Goal: Task Accomplishment & Management: Manage account settings

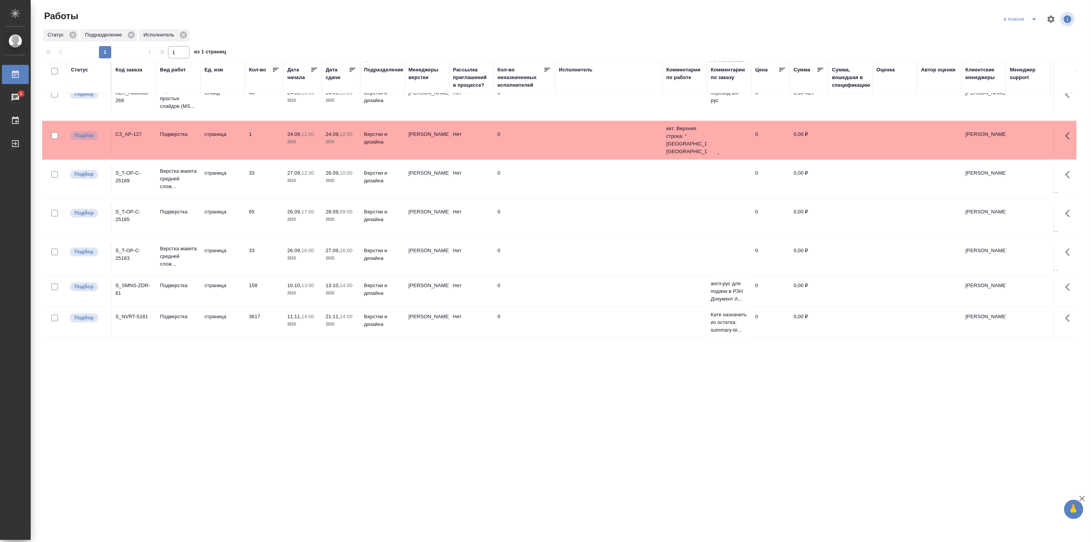
scroll to position [432, 0]
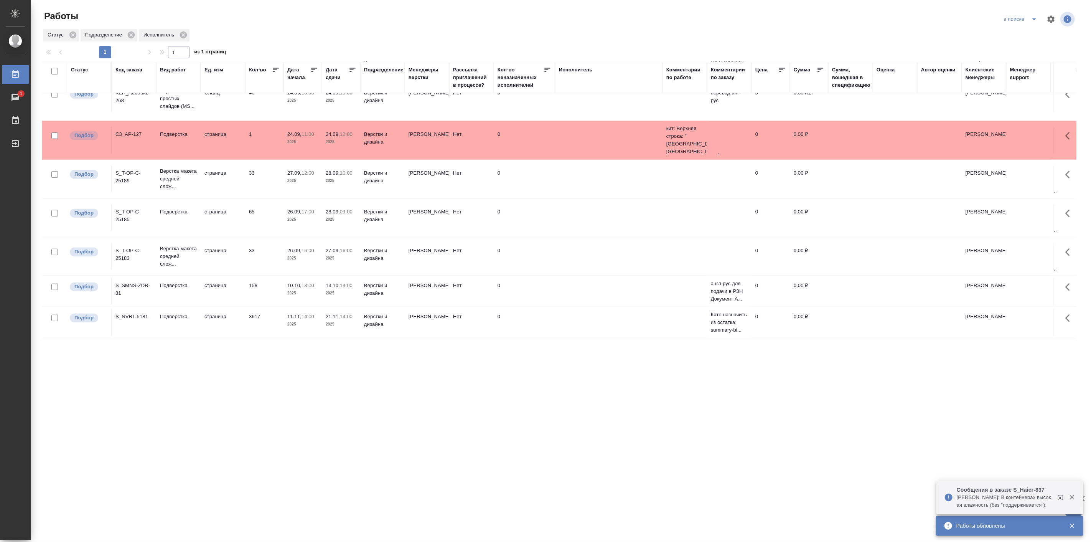
click at [1034, 21] on icon "split button" at bounding box center [1034, 19] width 9 height 9
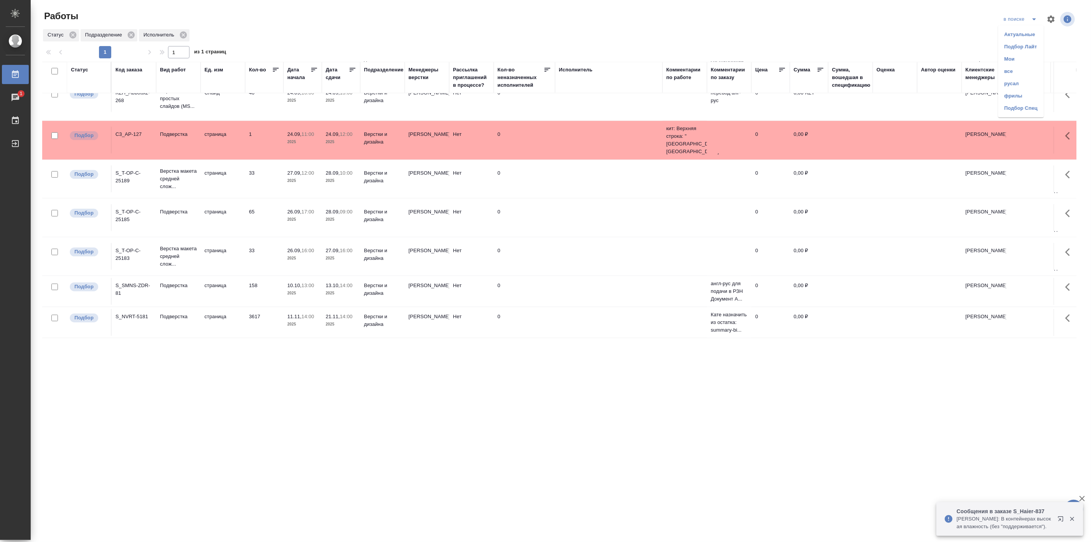
click at [1019, 60] on li "Мои" at bounding box center [1022, 59] width 46 height 12
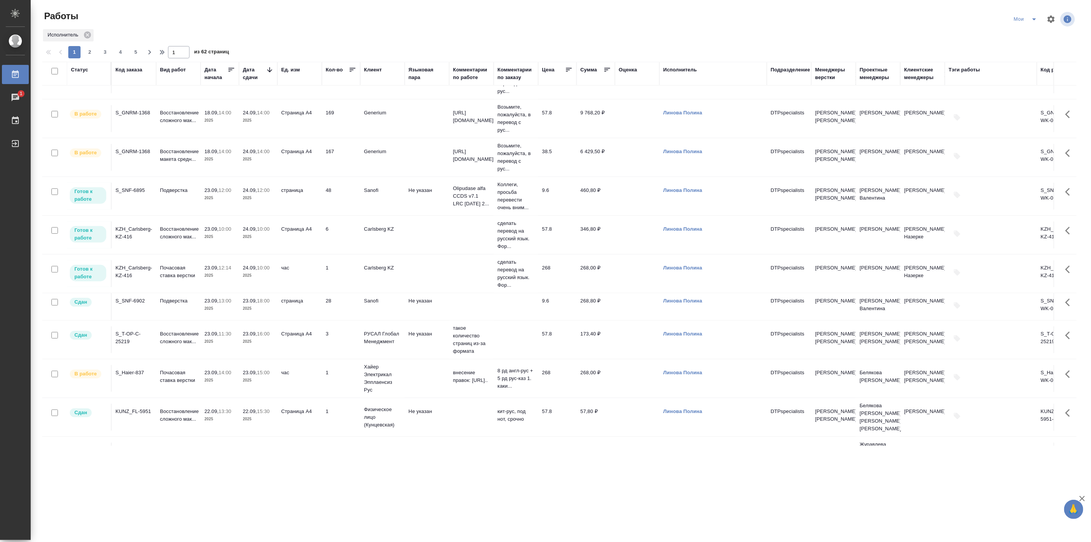
scroll to position [355, 0]
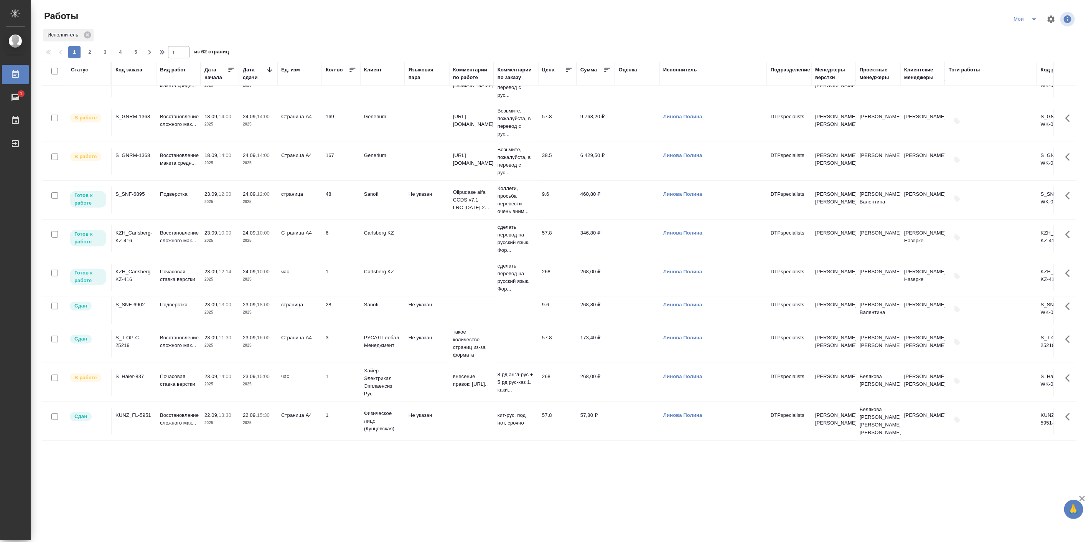
click at [216, 383] on p "2025" at bounding box center [220, 384] width 31 height 8
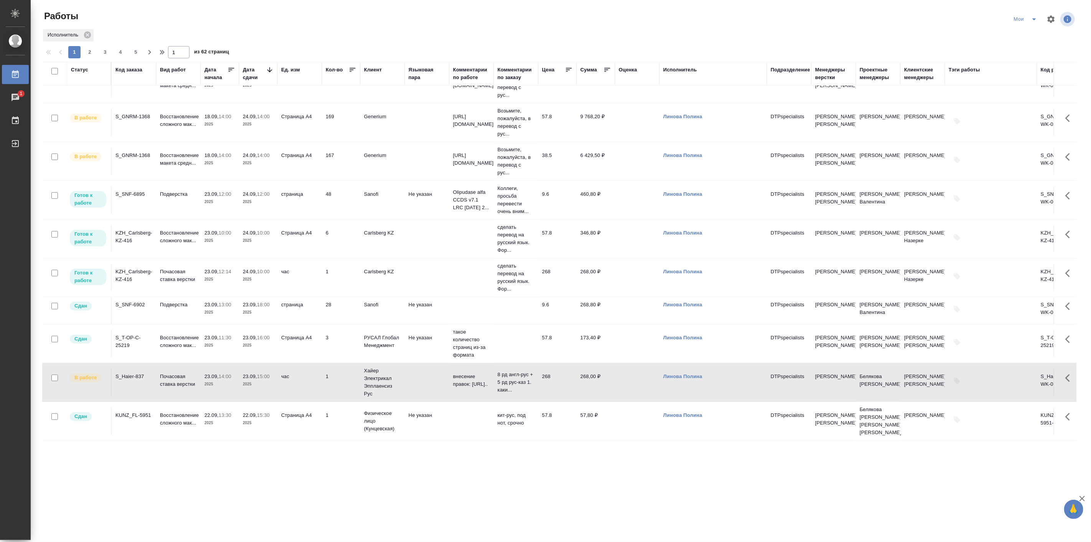
click at [216, 383] on p "2025" at bounding box center [220, 384] width 31 height 8
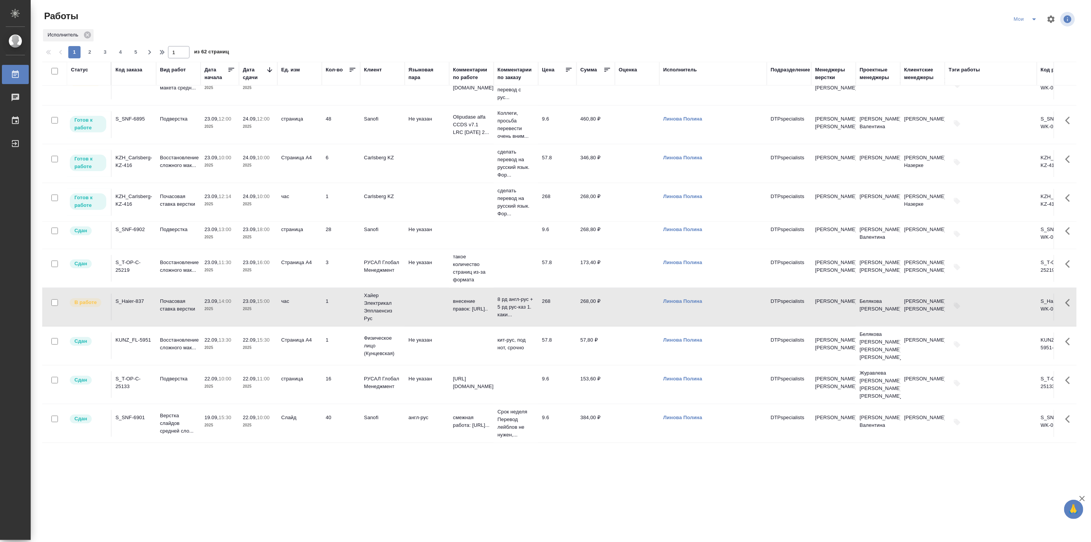
scroll to position [426, 0]
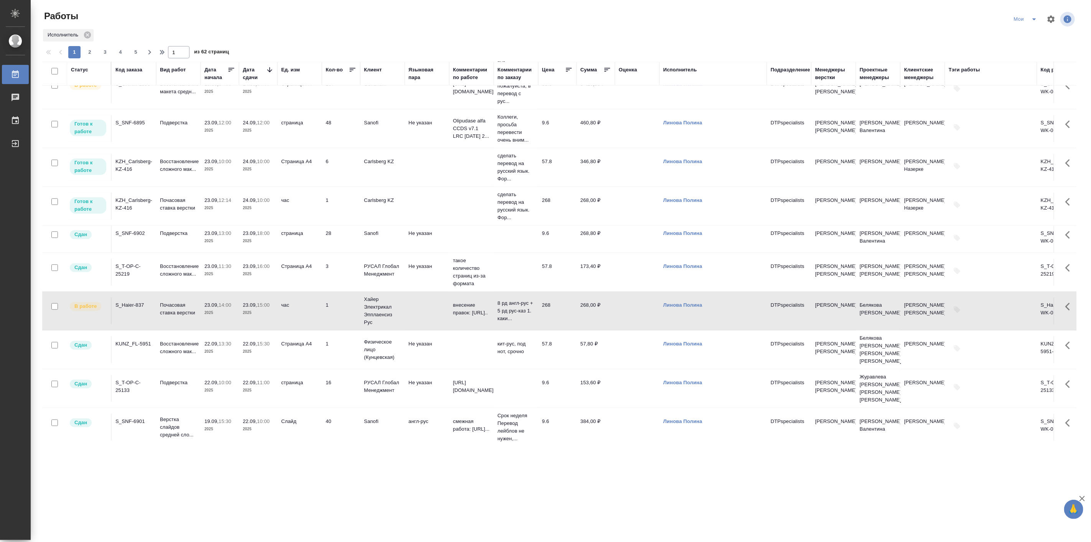
click at [189, 130] on td "Подверстка" at bounding box center [178, 128] width 45 height 27
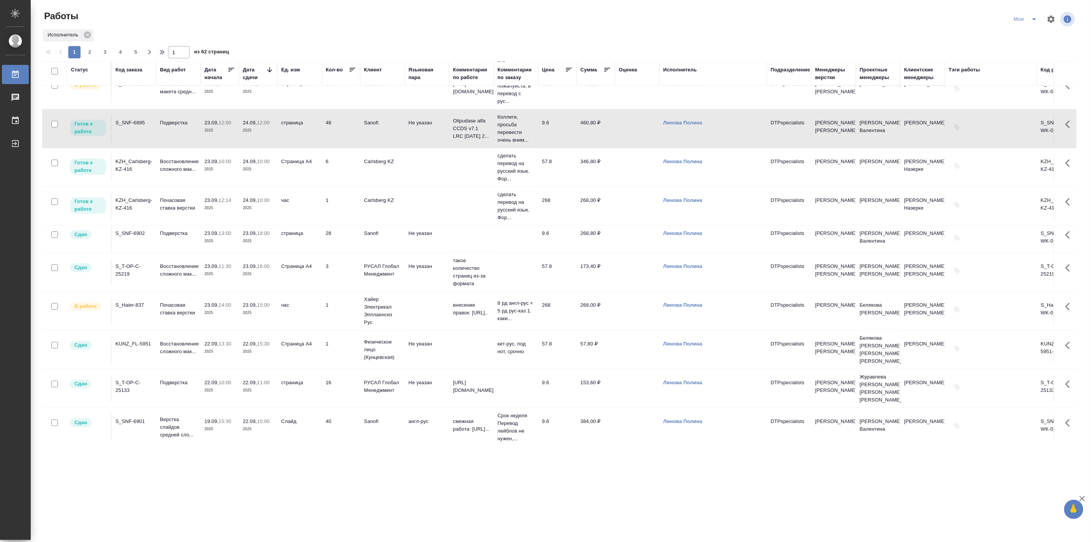
click at [189, 130] on td "Подверстка" at bounding box center [178, 128] width 45 height 27
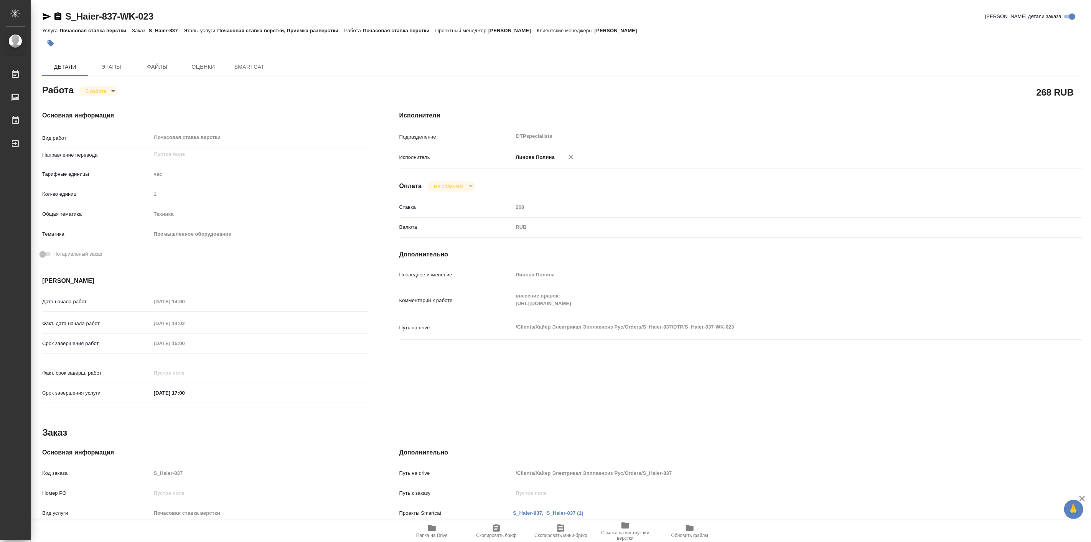
type textarea "x"
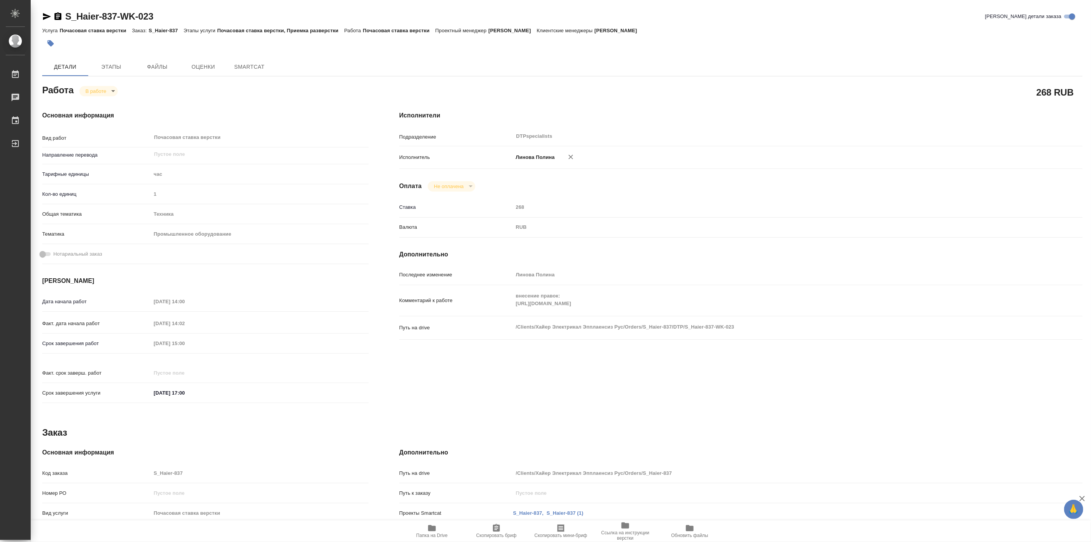
type textarea "x"
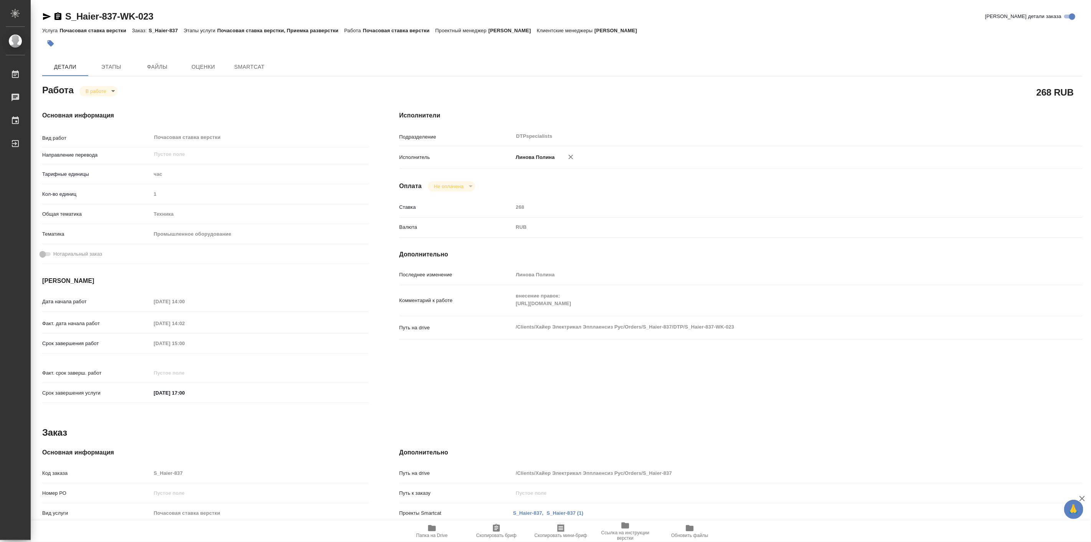
type textarea "x"
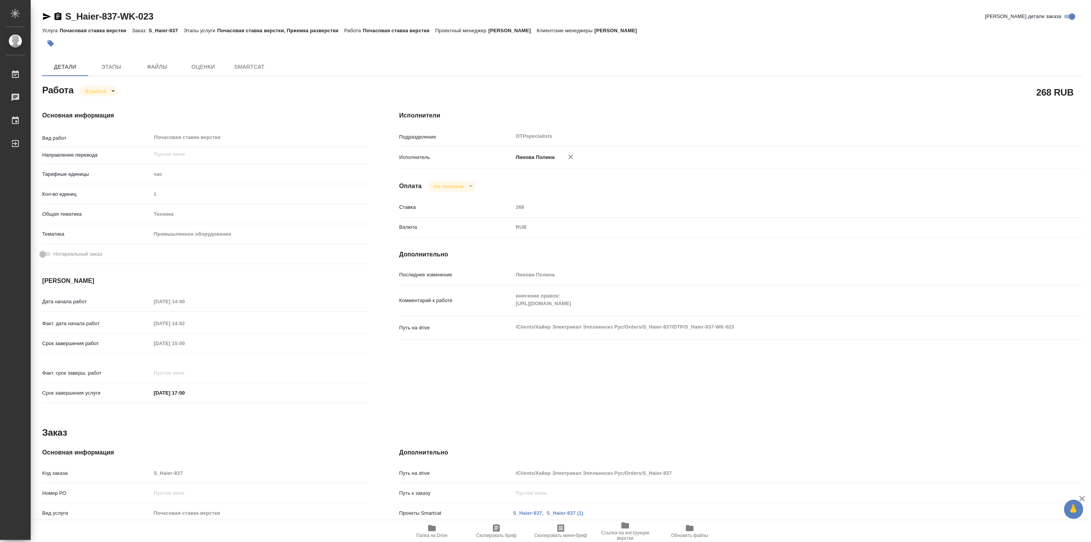
type textarea "x"
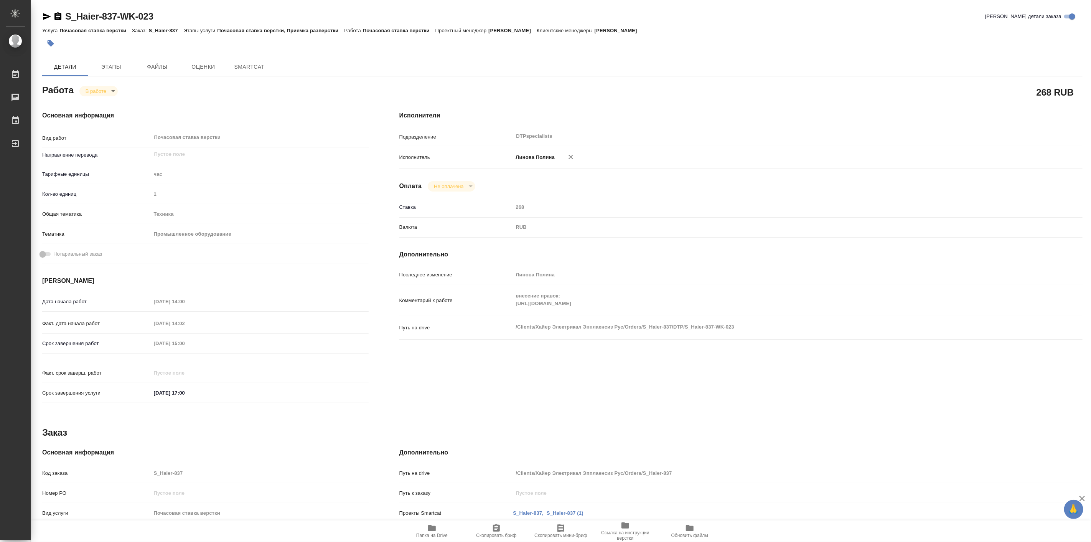
type textarea "x"
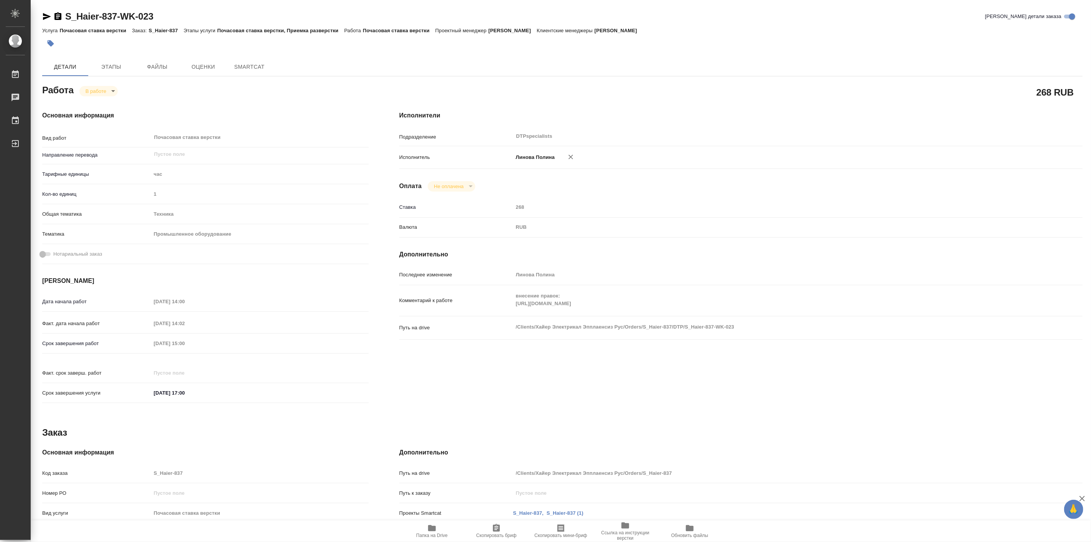
type textarea "x"
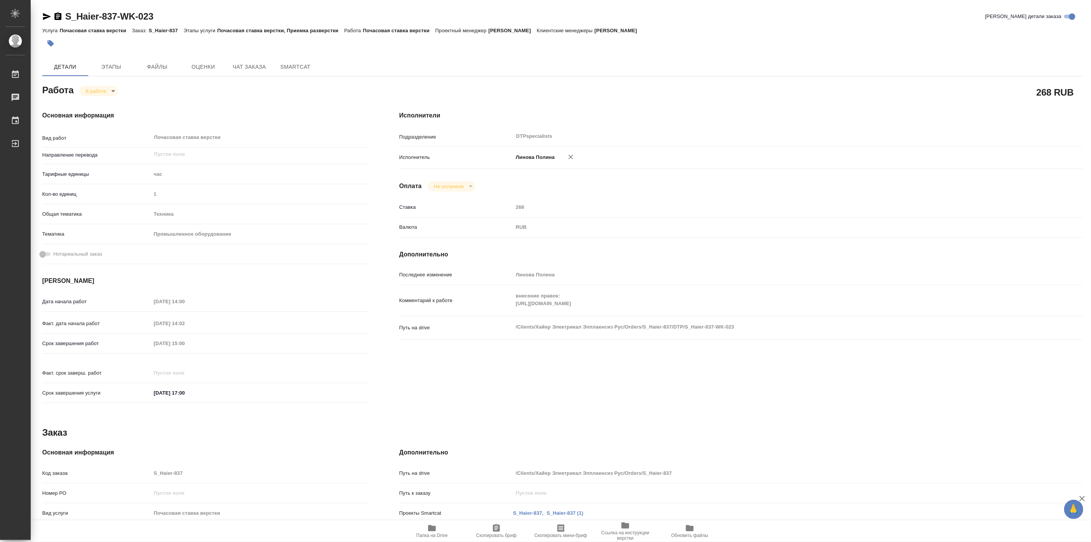
type textarea "x"
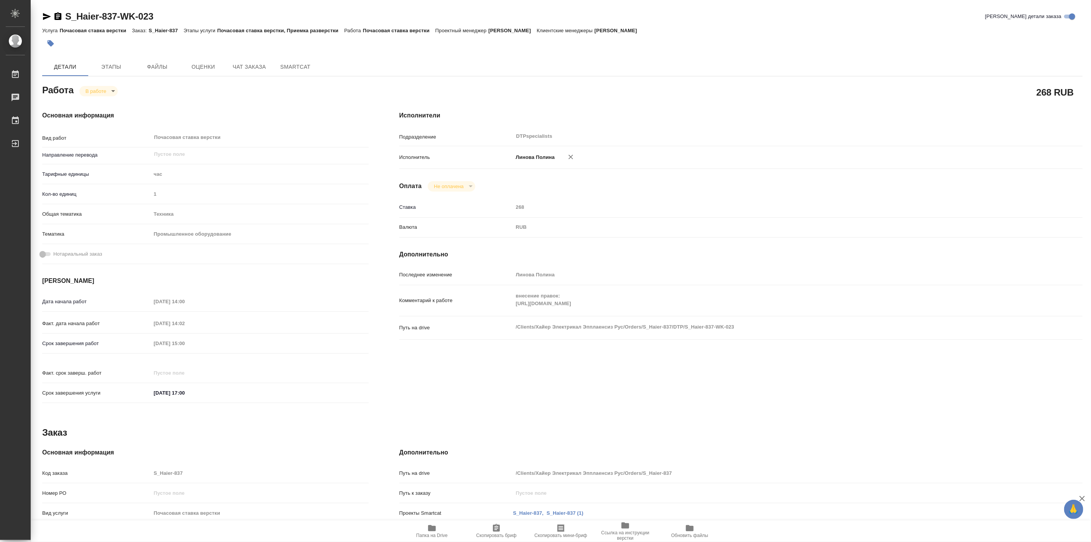
type textarea "x"
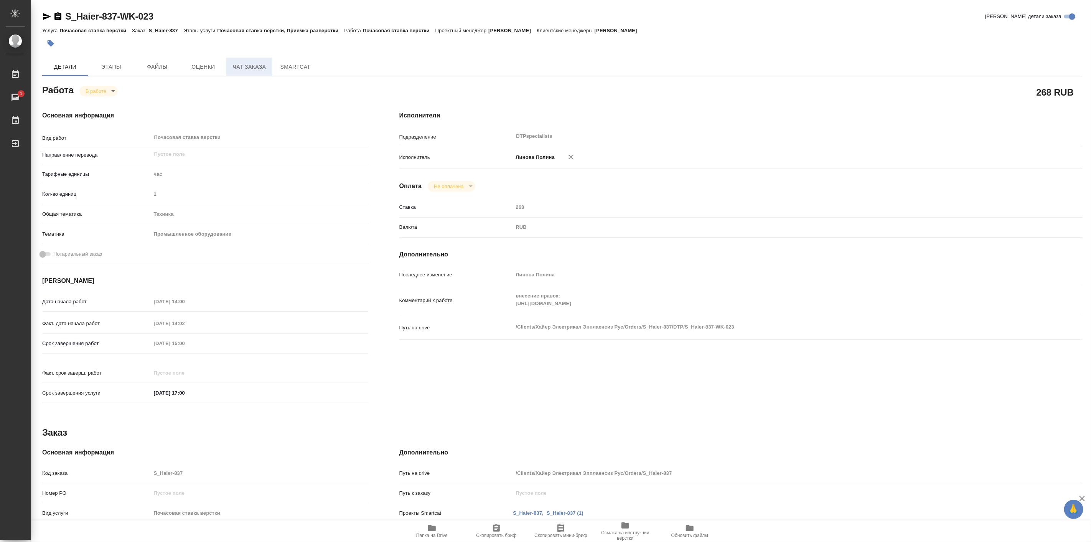
click at [265, 70] on span "Чат заказа" at bounding box center [249, 67] width 37 height 10
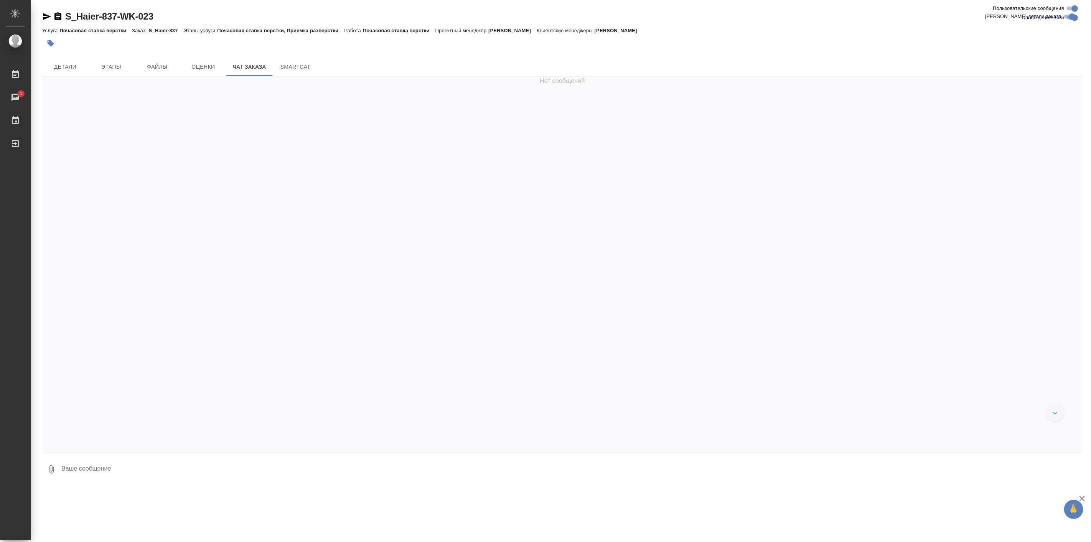
scroll to position [17358, 0]
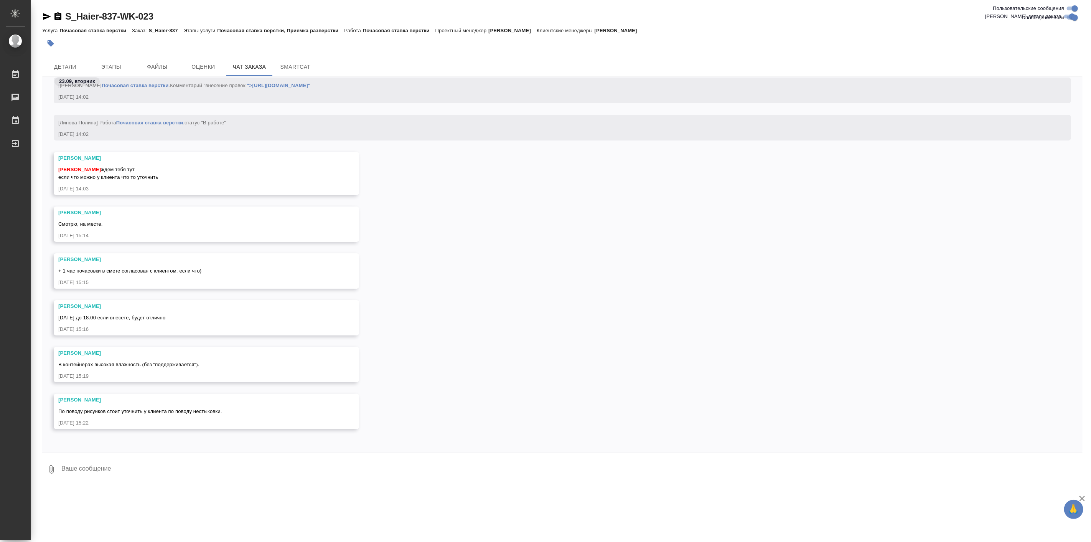
drag, startPoint x: 253, startPoint y: 480, endPoint x: 265, endPoint y: 477, distance: 11.9
click at [253, 480] on textarea at bounding box center [572, 469] width 1022 height 26
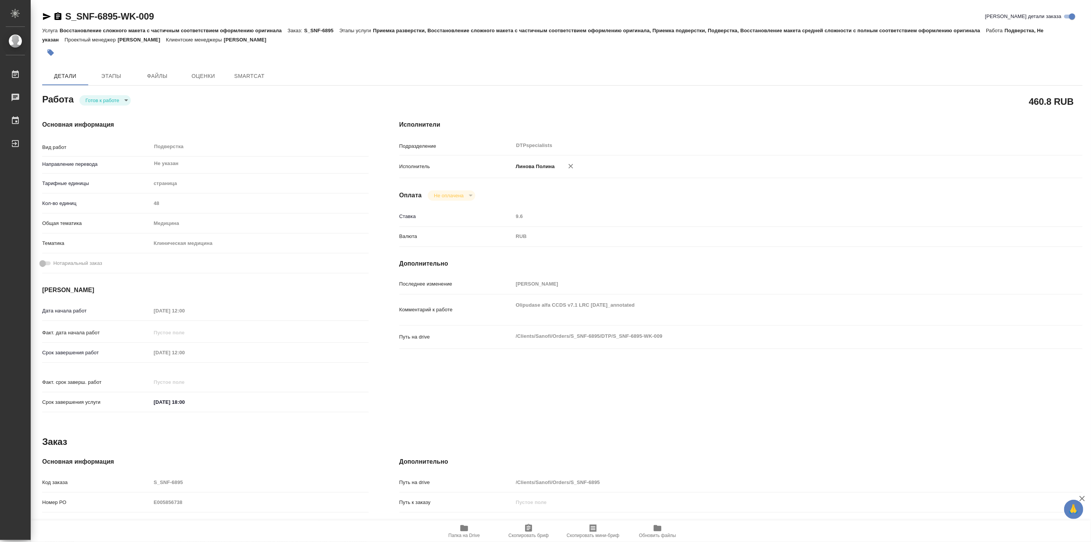
type textarea "x"
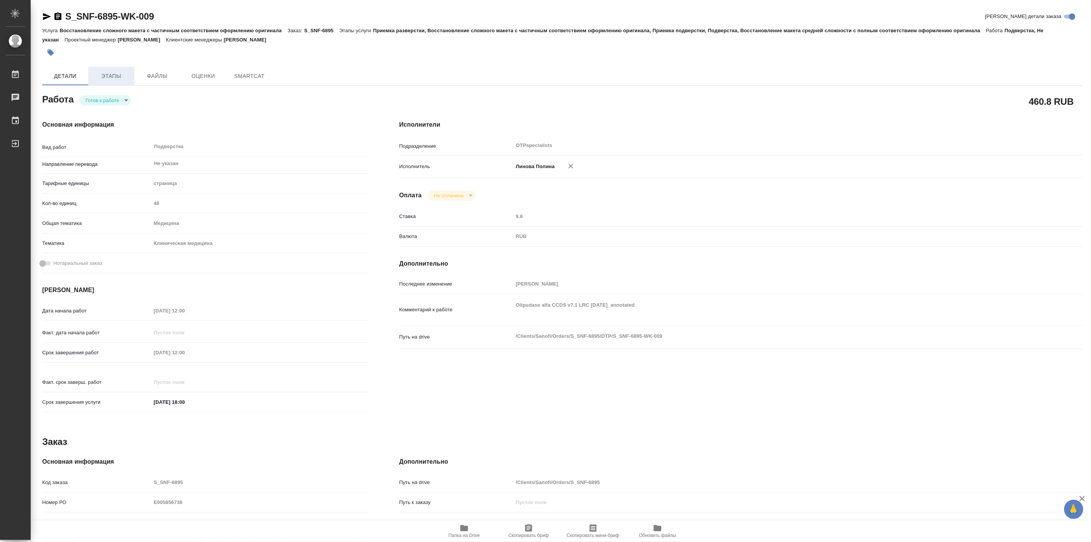
type textarea "x"
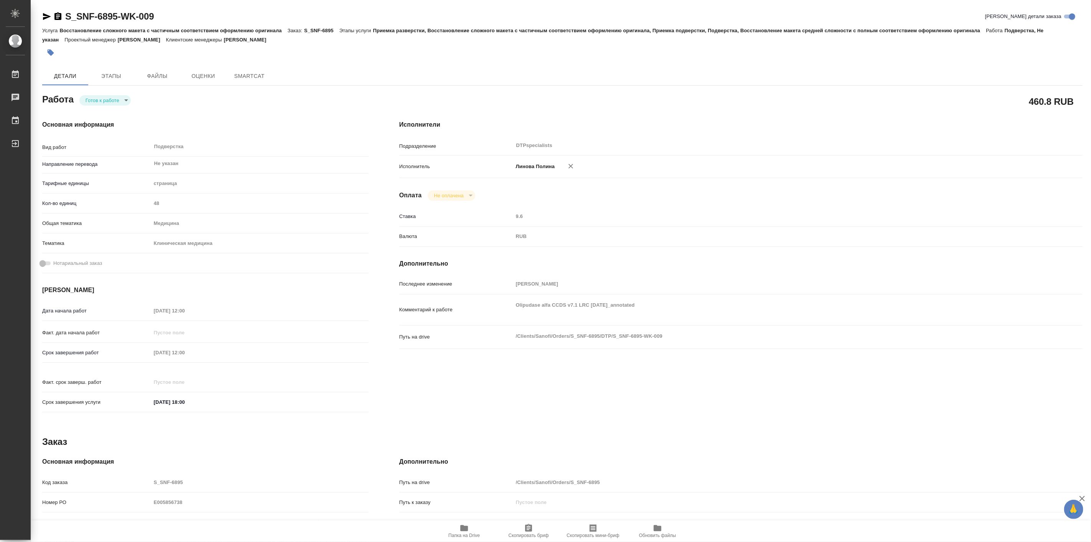
type textarea "x"
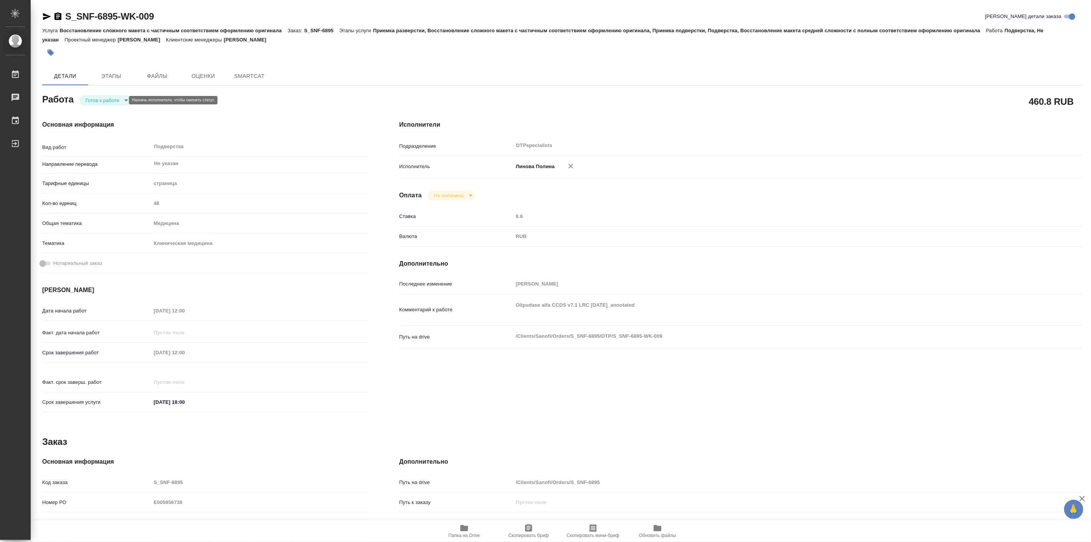
type textarea "x"
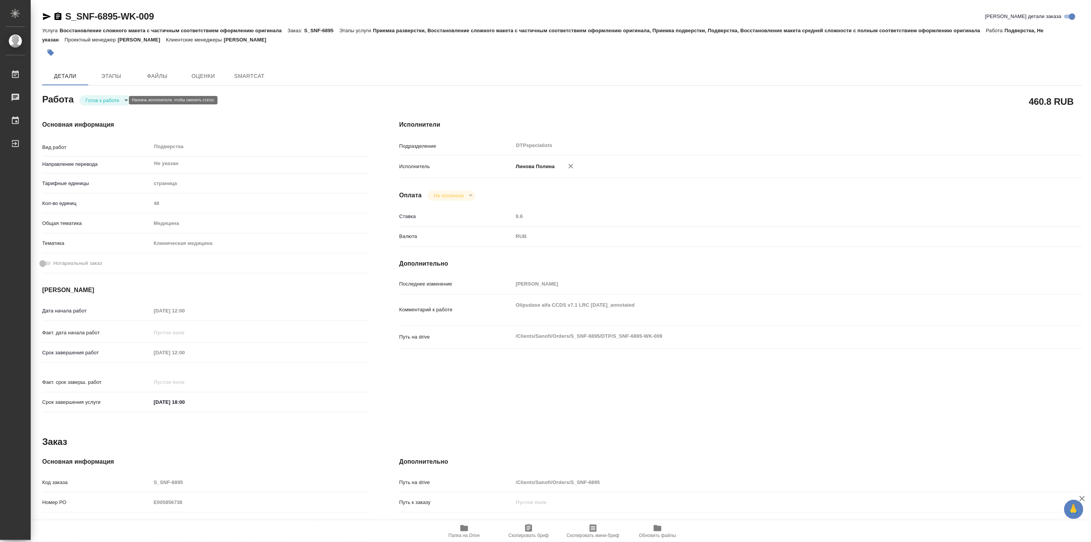
type textarea "x"
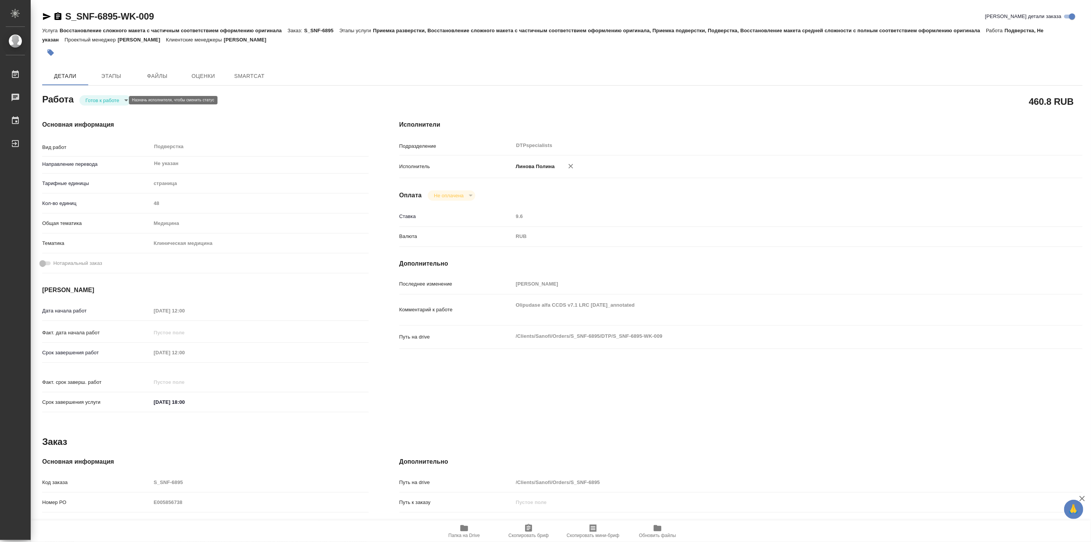
click at [102, 103] on body "🙏 .cls-1 fill:#fff; AWATERA [PERSON_NAME] Работы Чаты График Выйти S_SNF-6895-W…" at bounding box center [545, 271] width 1091 height 542
type textarea "x"
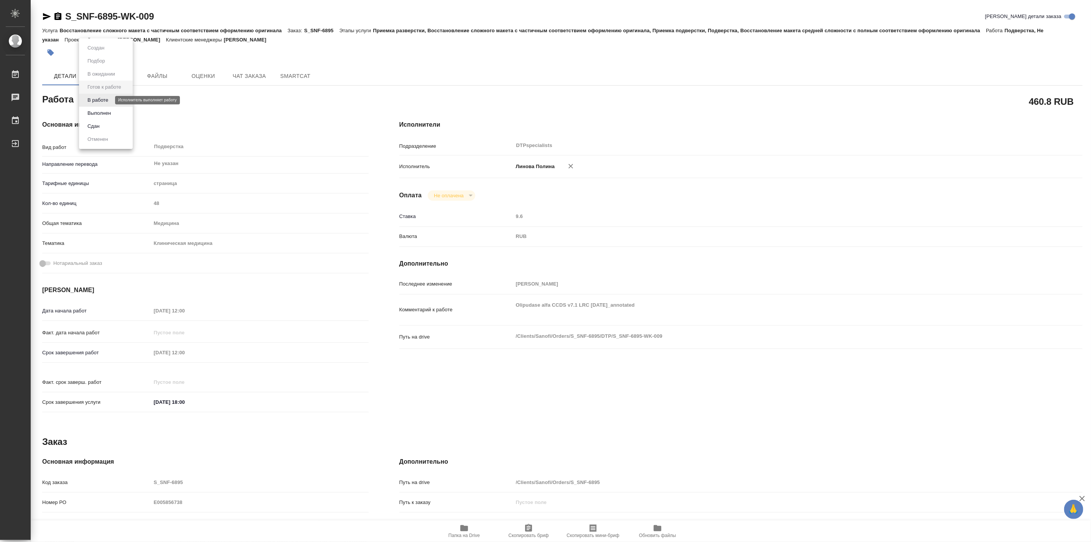
type textarea "x"
click at [107, 100] on button "В работе" at bounding box center [97, 100] width 25 height 8
type textarea "x"
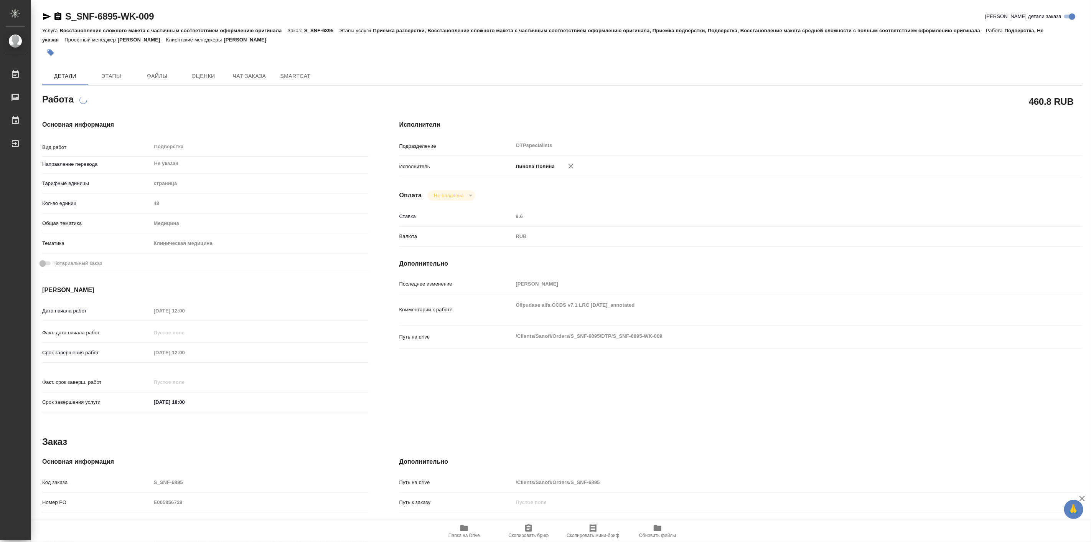
type textarea "x"
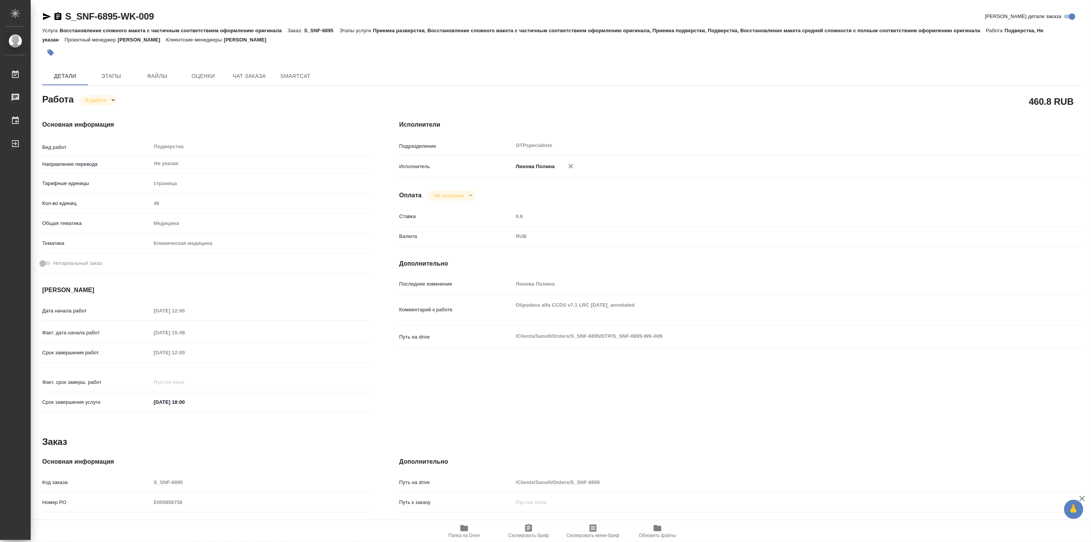
type textarea "x"
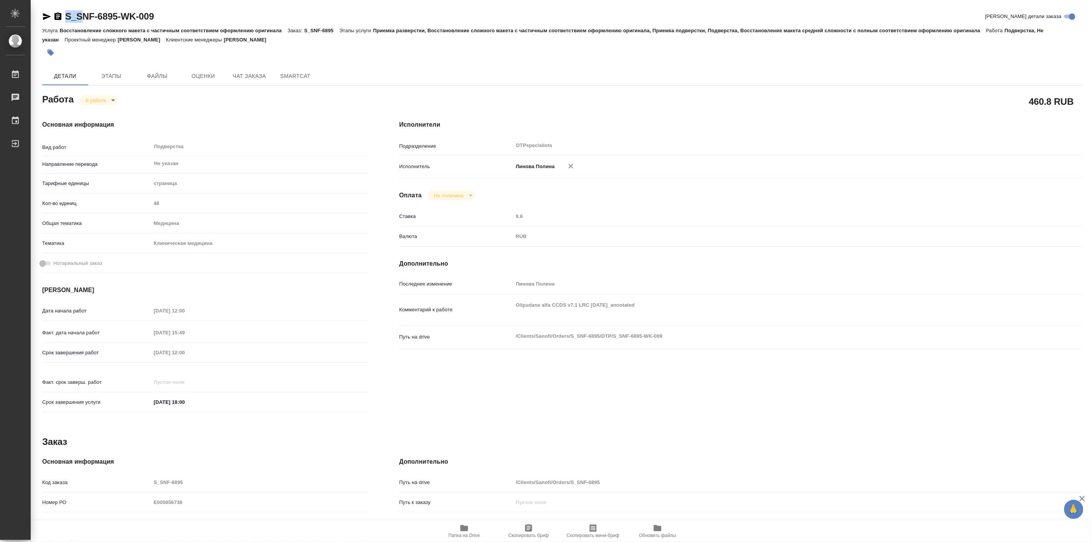
type textarea "x"
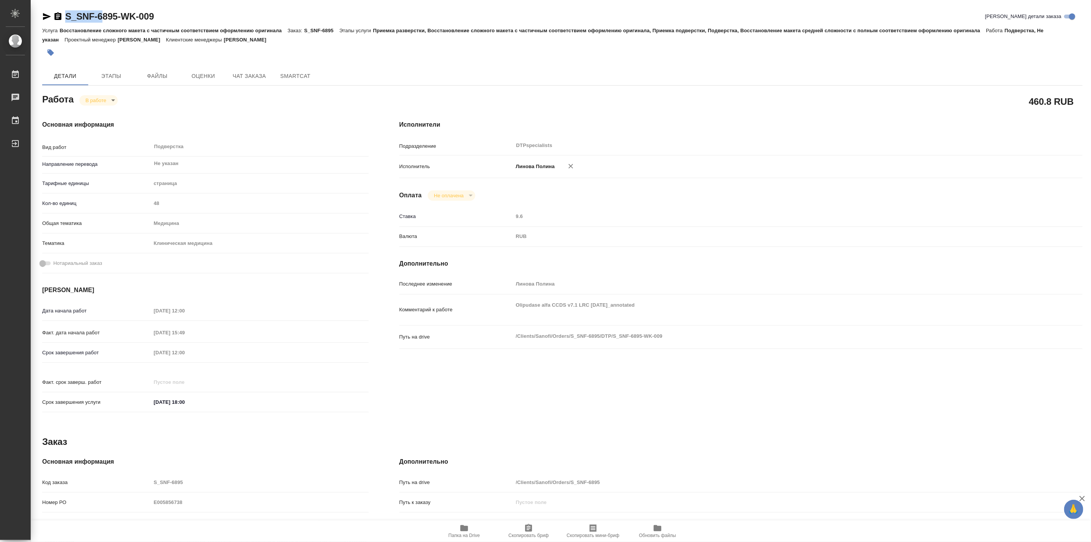
type textarea "x"
drag, startPoint x: 63, startPoint y: 6, endPoint x: 118, endPoint y: 20, distance: 56.2
click at [118, 20] on div "S_SNF-6895-WK-009 Кратко детали заказа Услуга Восстановление сложного макета с …" at bounding box center [562, 331] width 1049 height 662
type textarea "x"
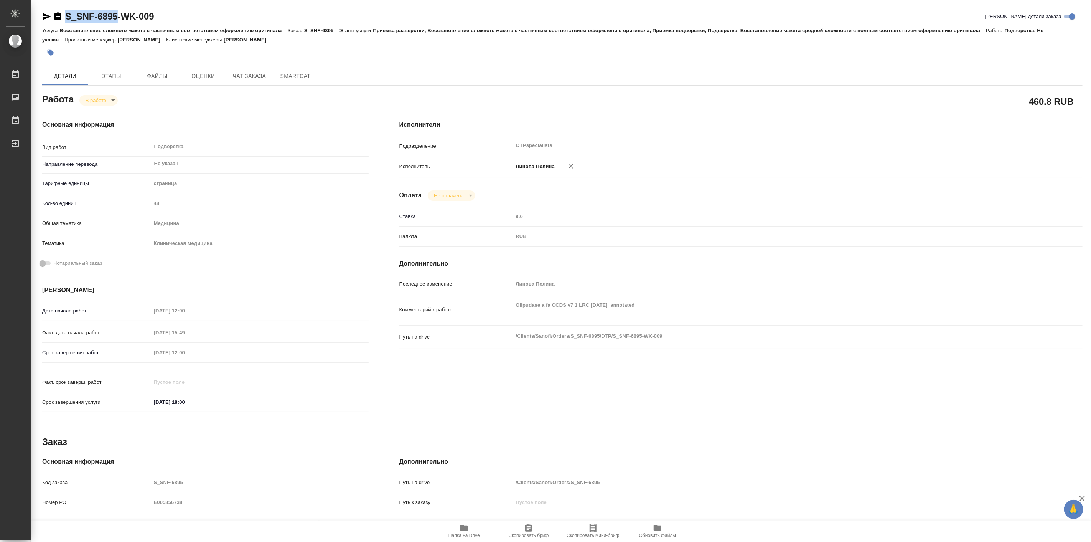
type textarea "x"
copy link "S_SNF-6895"
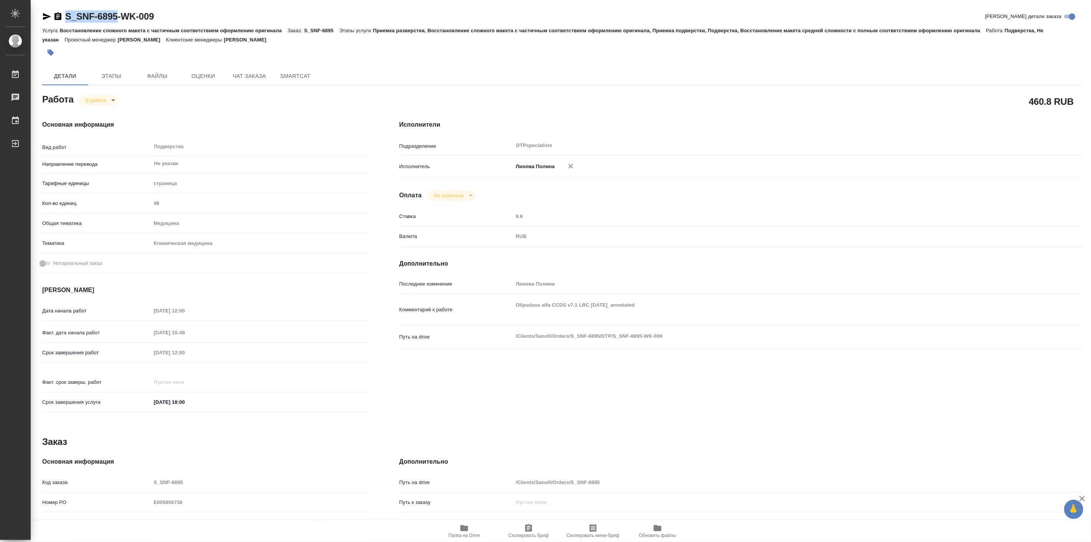
click at [467, 528] on icon "button" at bounding box center [465, 528] width 8 height 6
